Goal: Find specific page/section: Find specific page/section

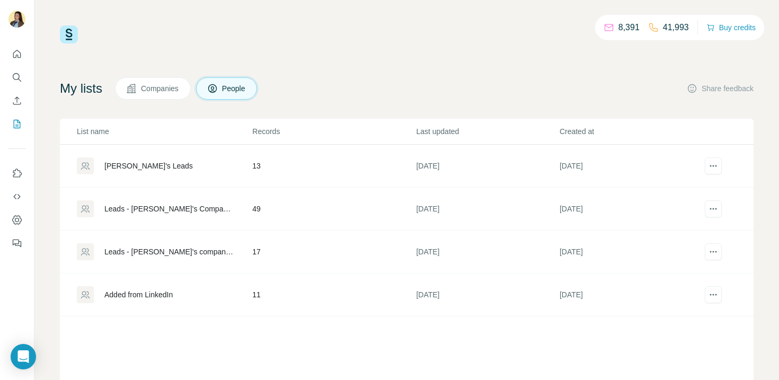
click at [158, 212] on div "Leads - [PERSON_NAME]'s Company List" at bounding box center [169, 208] width 130 height 11
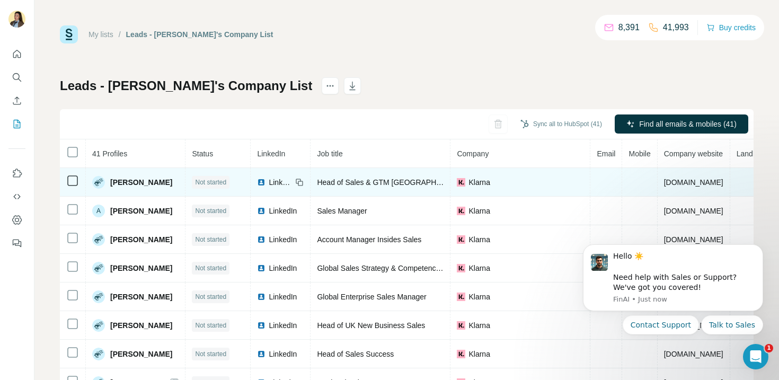
click at [284, 180] on span "LinkedIn" at bounding box center [280, 182] width 23 height 11
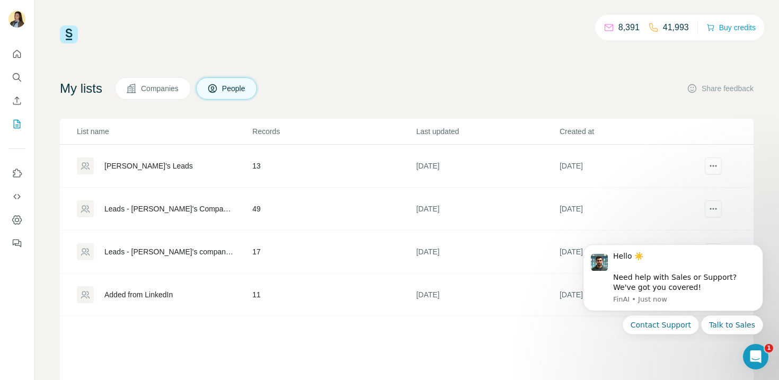
click at [168, 253] on div "Leads - [PERSON_NAME]'s company list" at bounding box center [169, 251] width 130 height 11
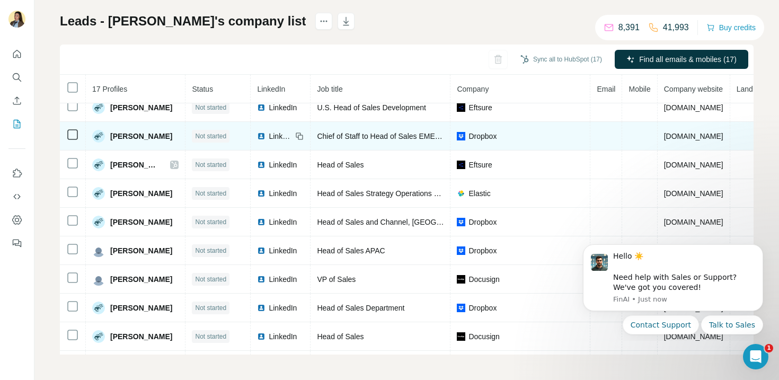
scroll to position [140, 0]
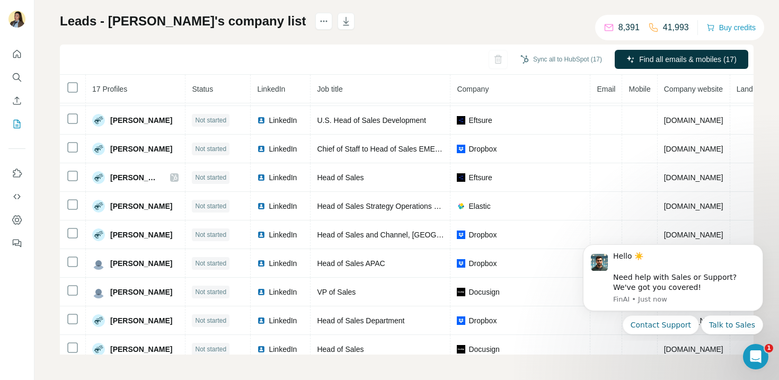
scroll to position [50, 0]
